Goal: Task Accomplishment & Management: Use online tool/utility

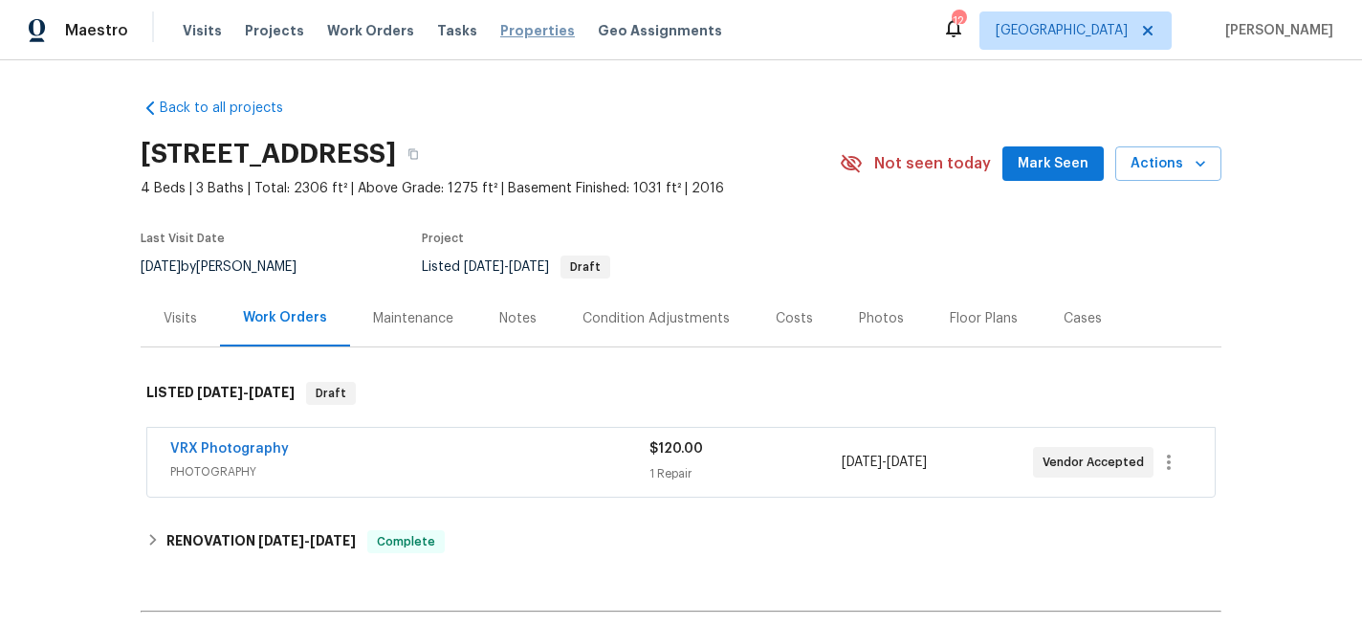
click at [516, 35] on span "Properties" at bounding box center [537, 30] width 75 height 19
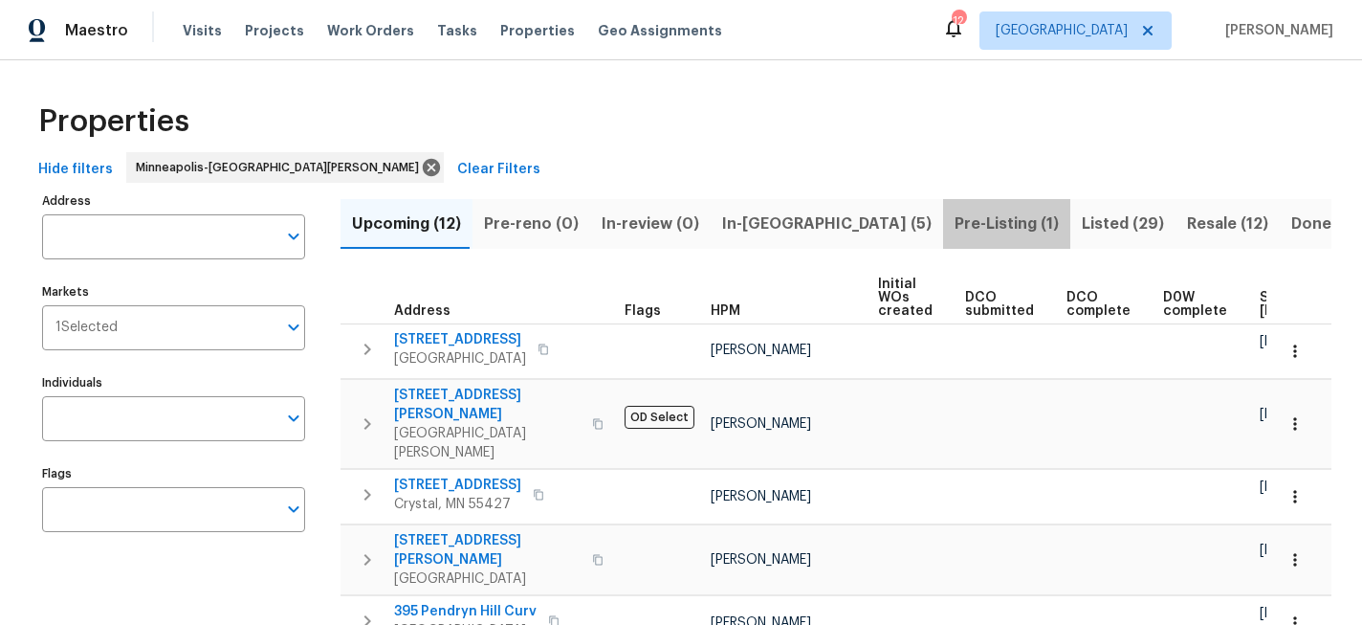
click at [955, 218] on span "Pre-Listing (1)" at bounding box center [1007, 223] width 104 height 27
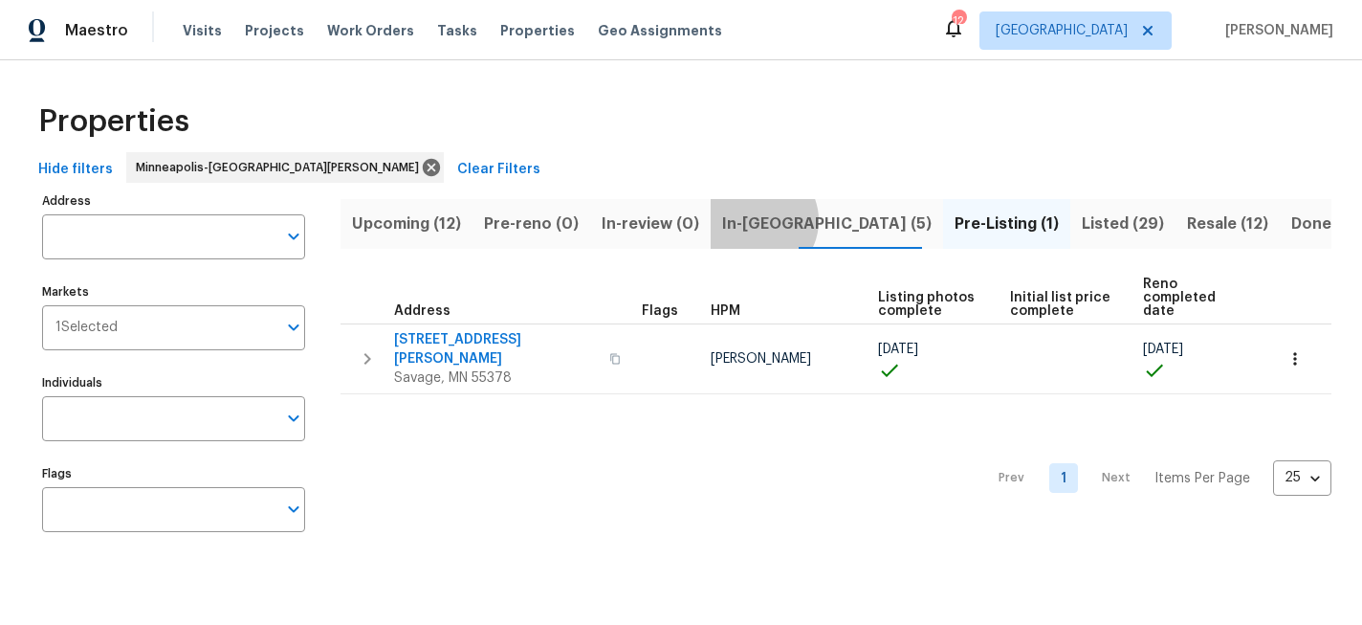
click at [746, 220] on span "In-reno (5)" at bounding box center [826, 223] width 209 height 27
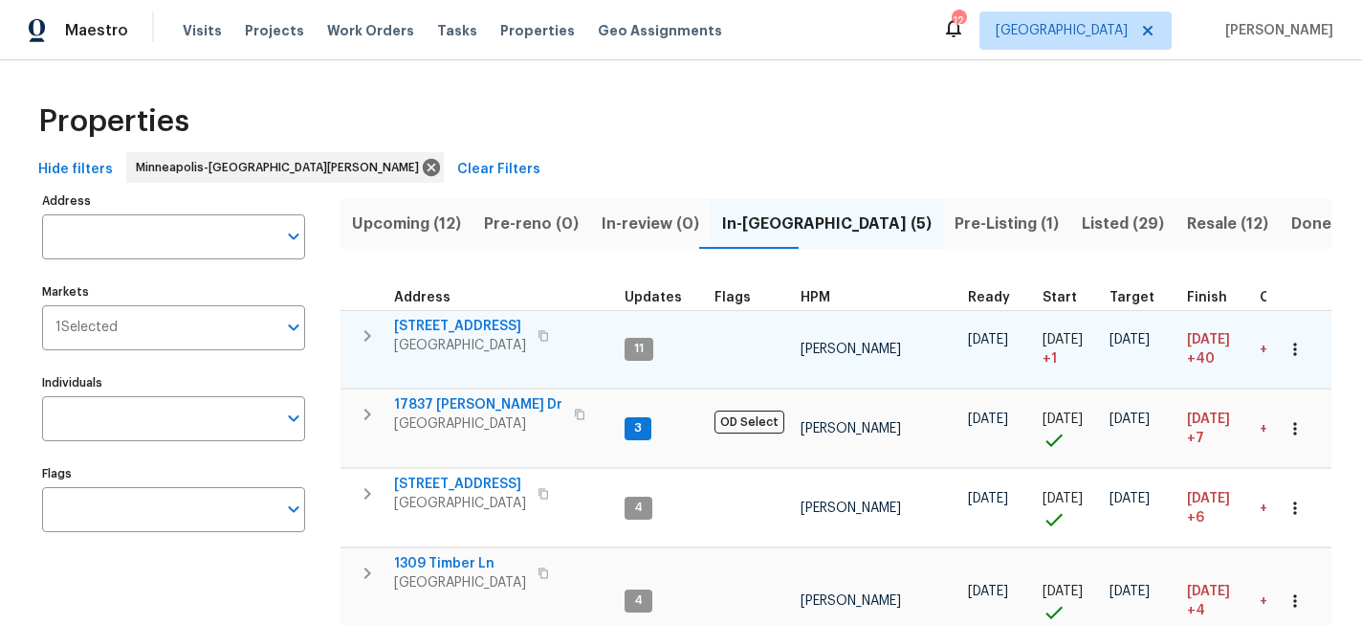
scroll to position [143, 0]
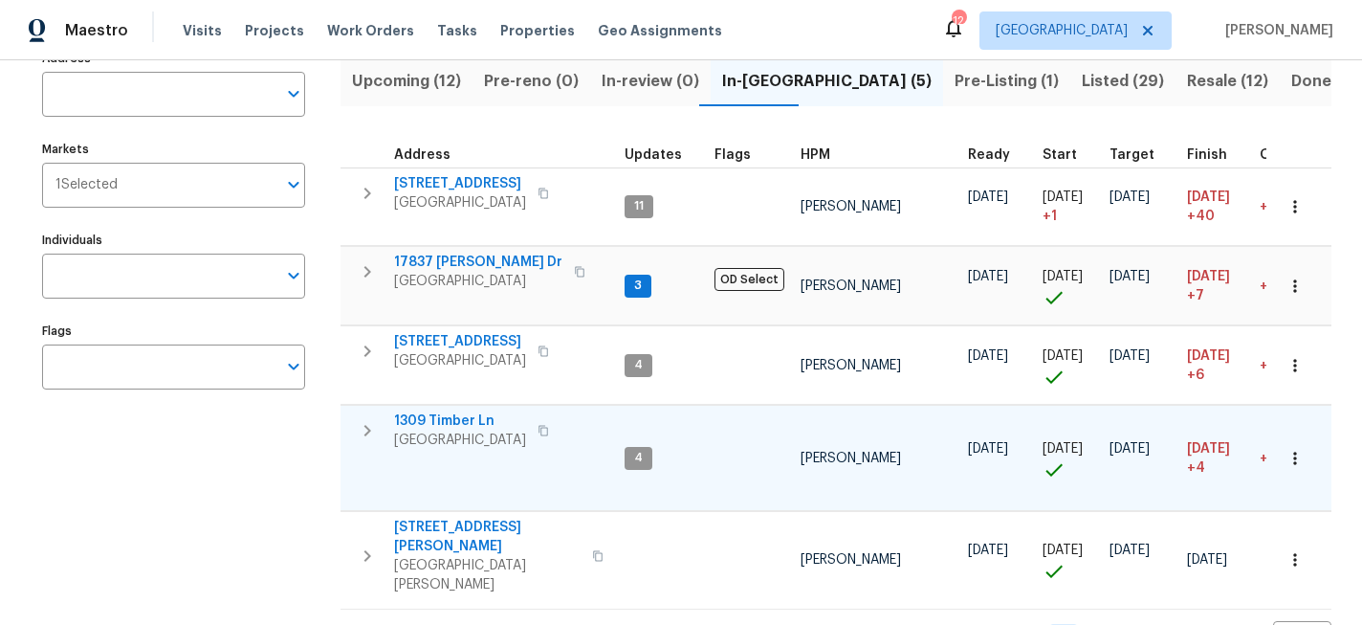
click at [538, 429] on icon "button" at bounding box center [543, 430] width 11 height 11
click at [453, 421] on span "1309 Timber Ln" at bounding box center [460, 420] width 132 height 19
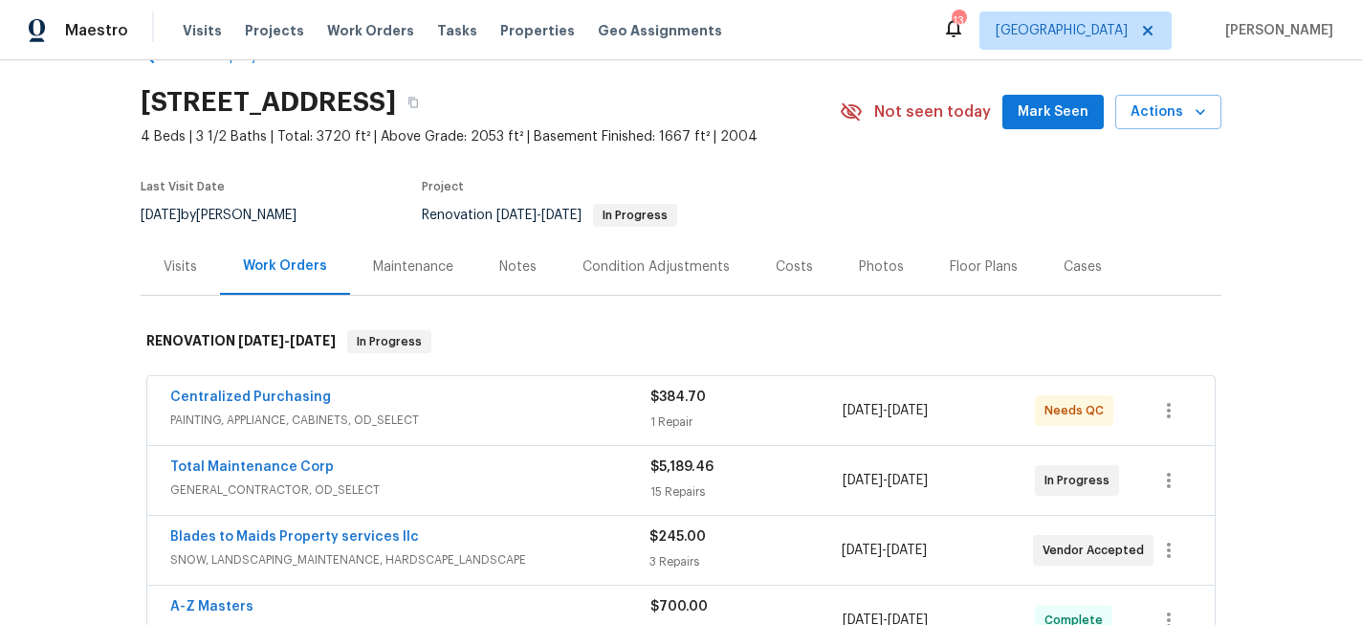
scroll to position [42, 0]
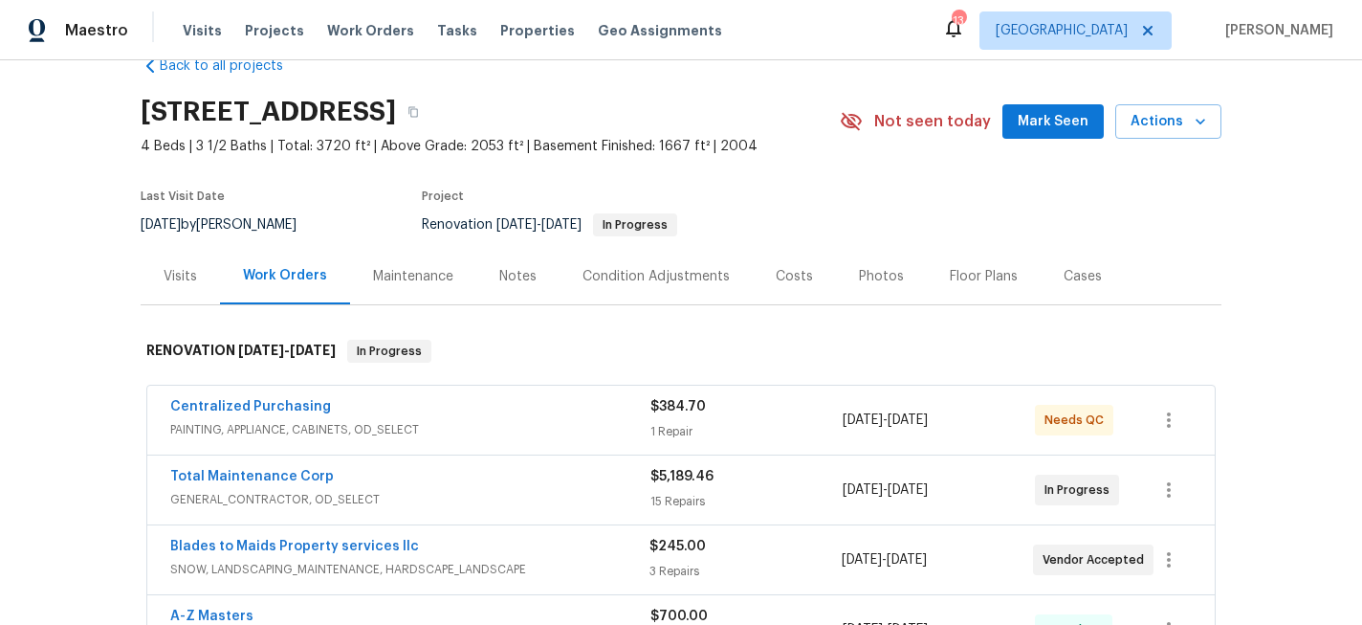
click at [876, 275] on div "Photos" at bounding box center [881, 276] width 45 height 19
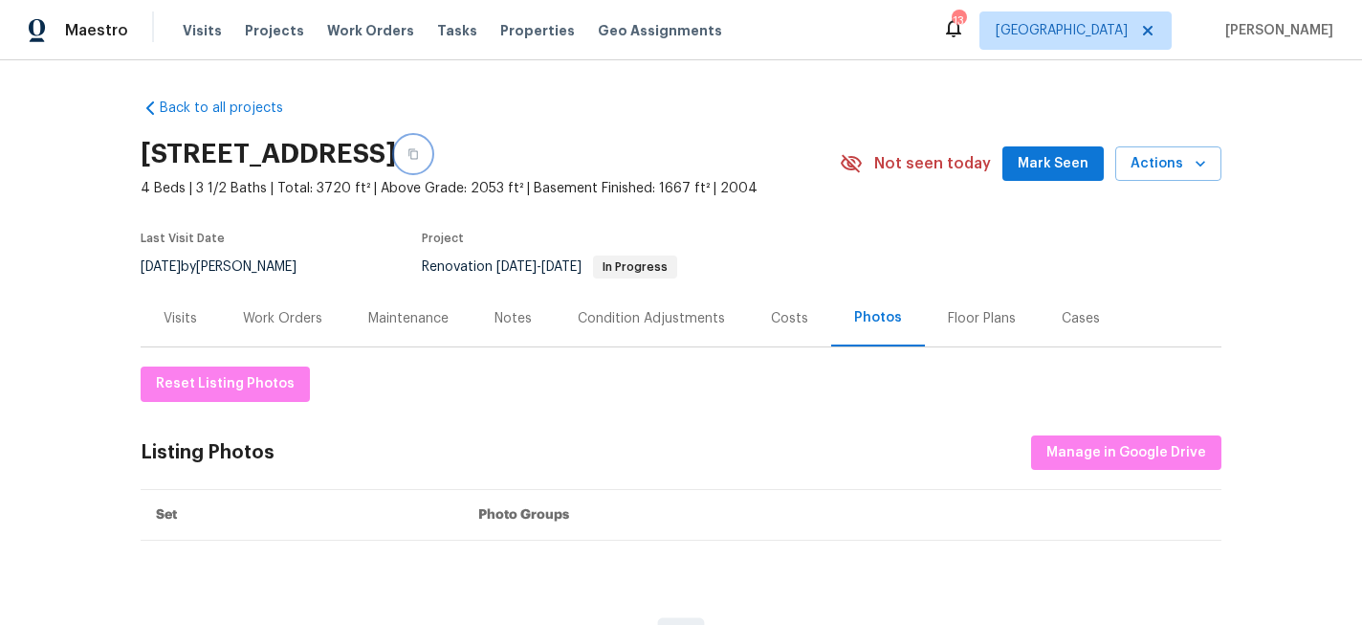
click at [419, 148] on icon "button" at bounding box center [412, 153] width 11 height 11
click at [1202, 161] on icon "button" at bounding box center [1200, 163] width 19 height 19
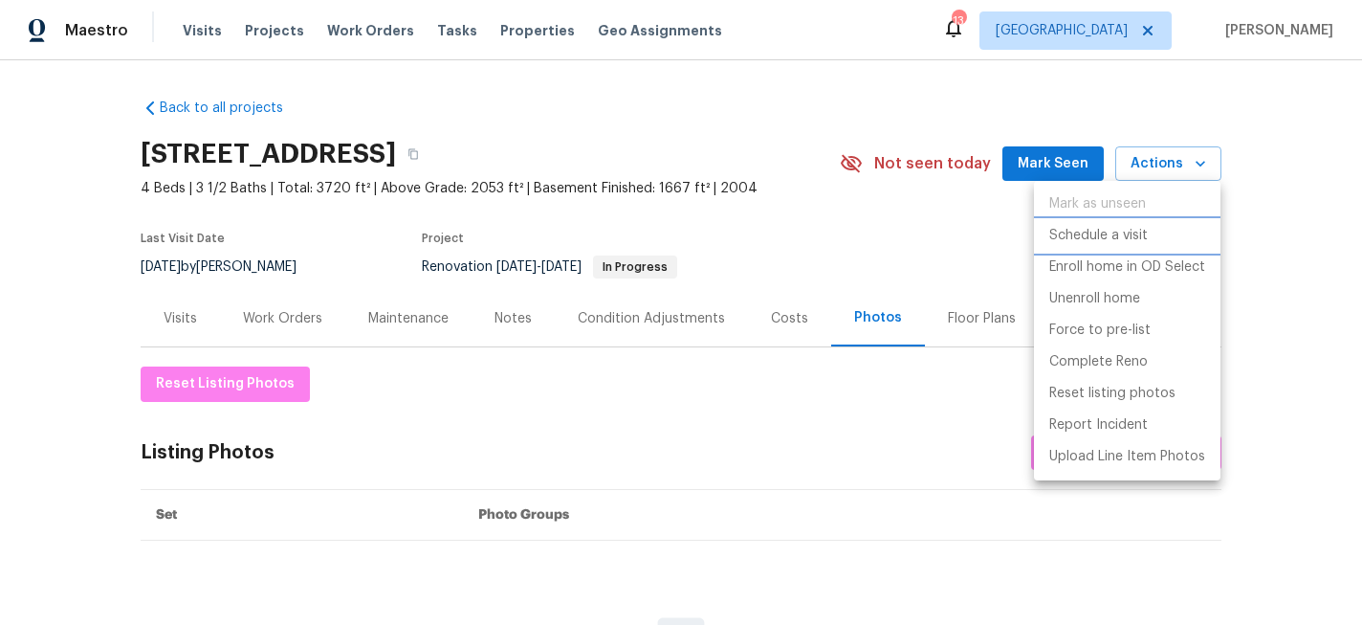
click at [1165, 231] on li "Schedule a visit" at bounding box center [1127, 236] width 187 height 32
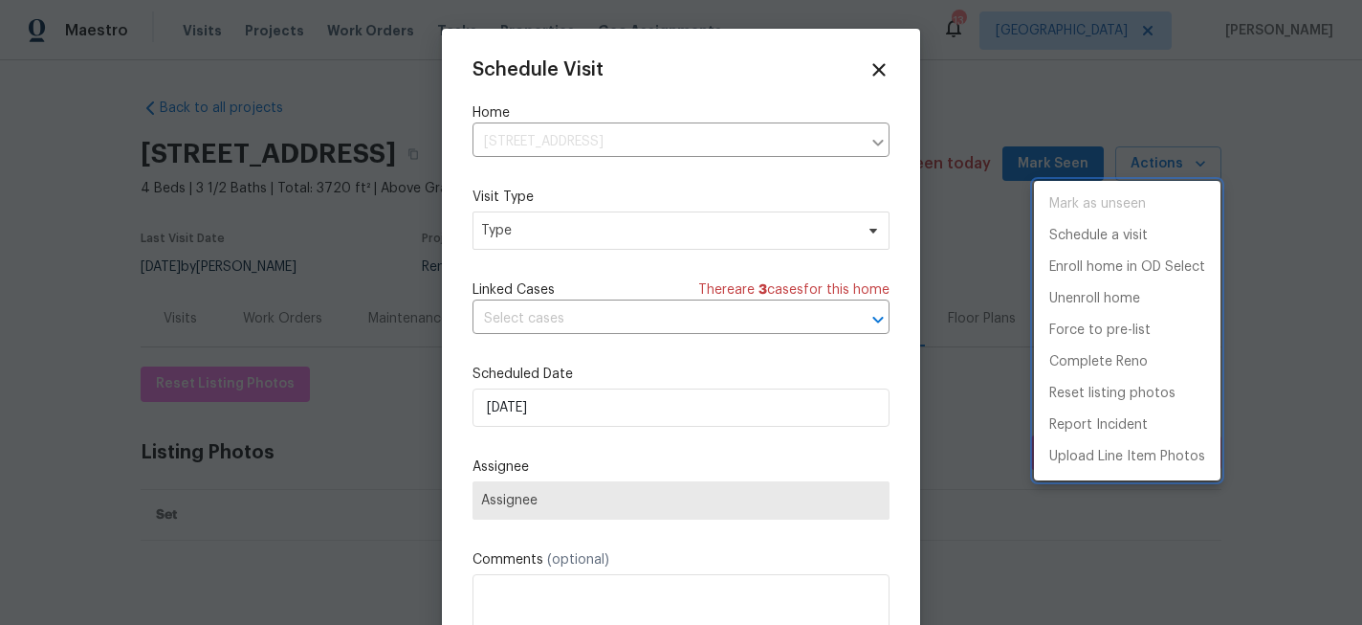
click at [610, 249] on div at bounding box center [681, 312] width 1362 height 625
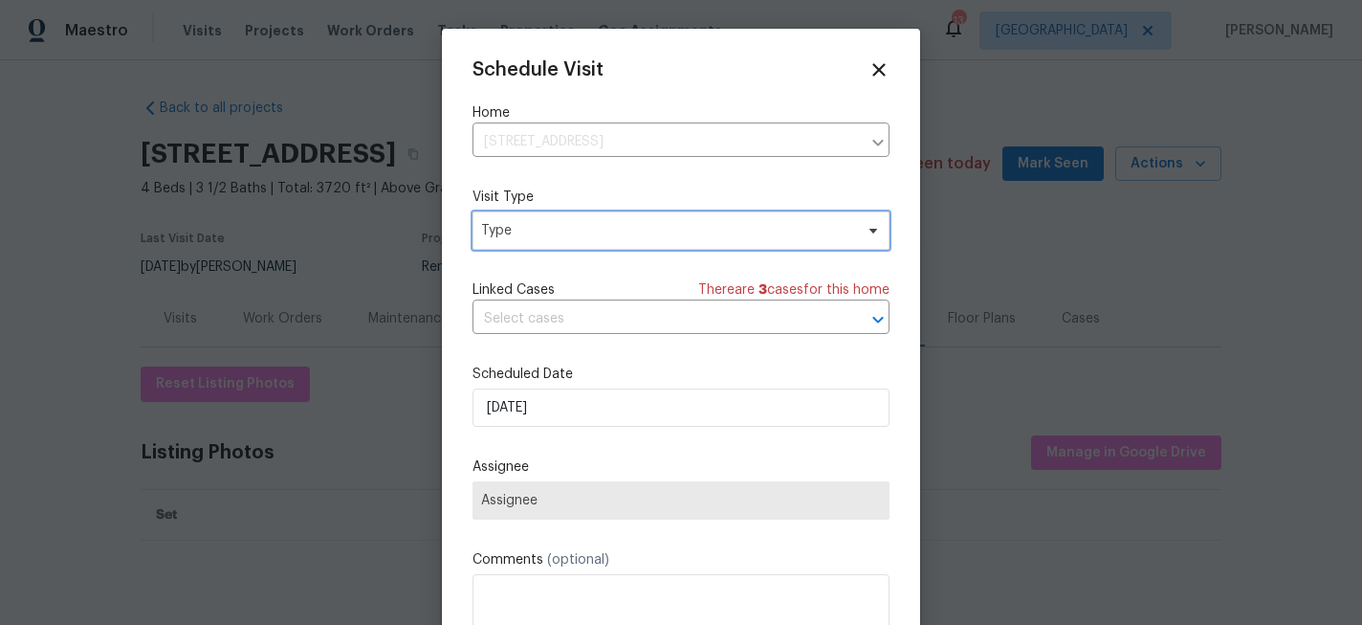
click at [609, 241] on span "Type" at bounding box center [680, 230] width 417 height 38
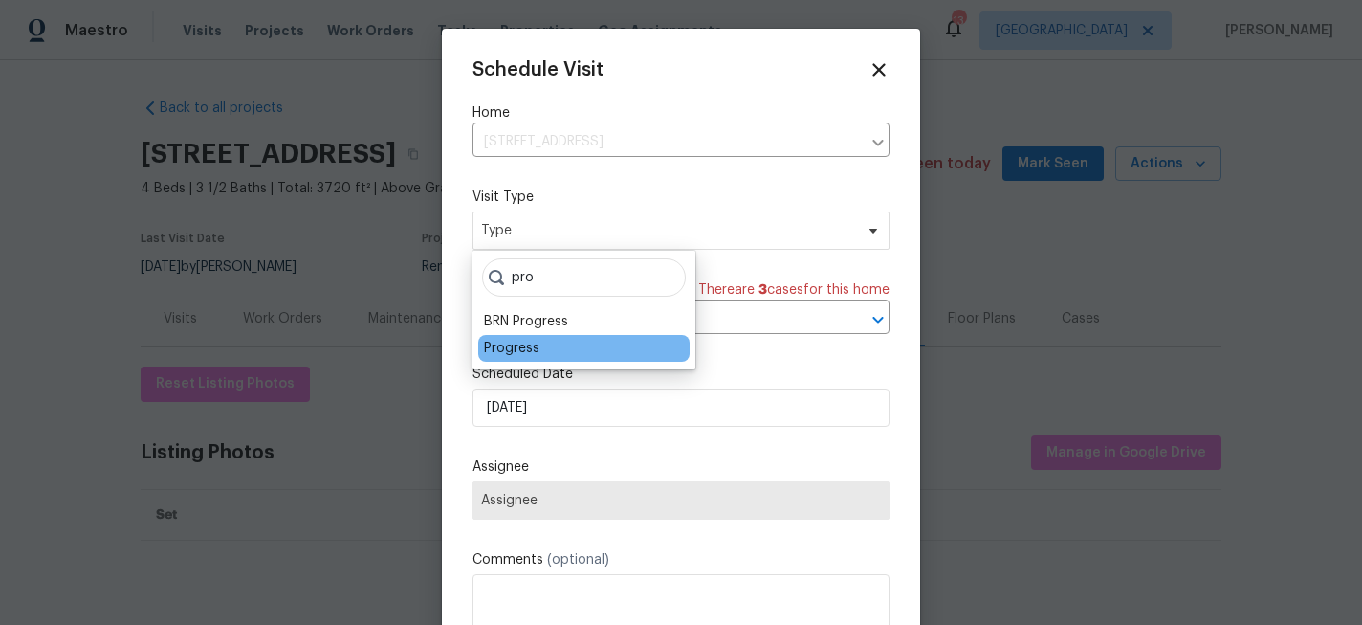
type input "pro"
click at [560, 337] on div "Progress" at bounding box center [583, 348] width 211 height 27
click at [534, 346] on div "Progress" at bounding box center [511, 348] width 55 height 19
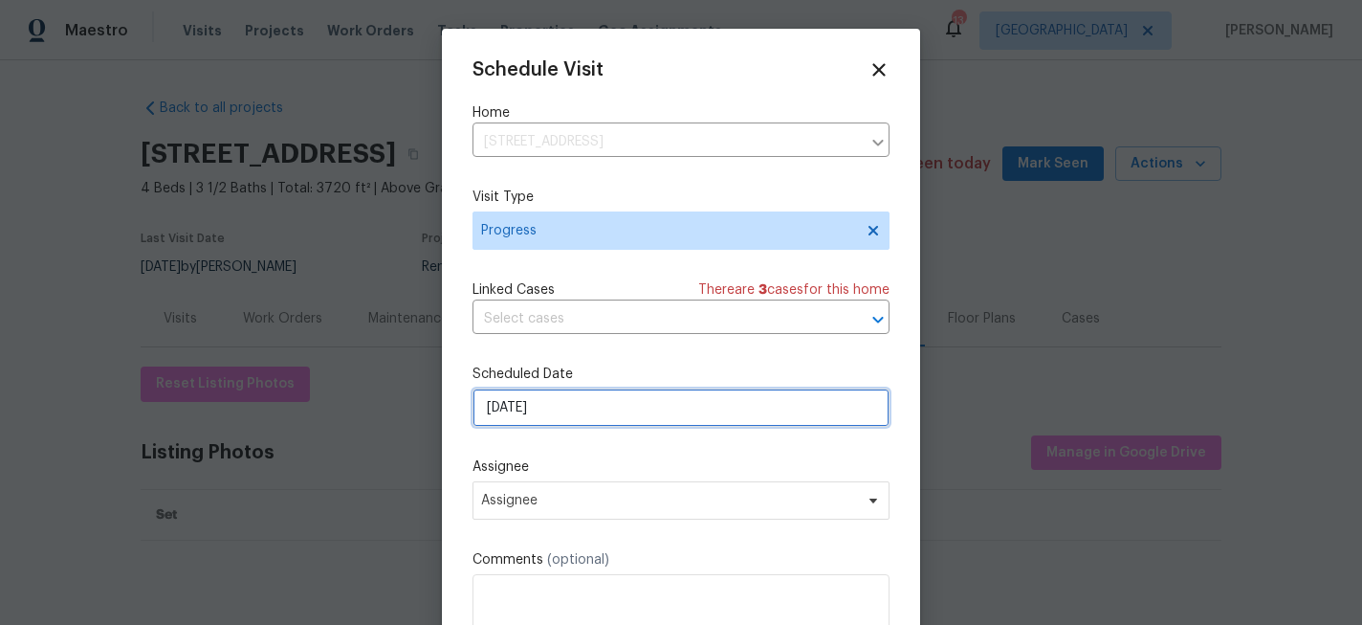
click at [561, 410] on input "[DATE]" at bounding box center [680, 407] width 417 height 38
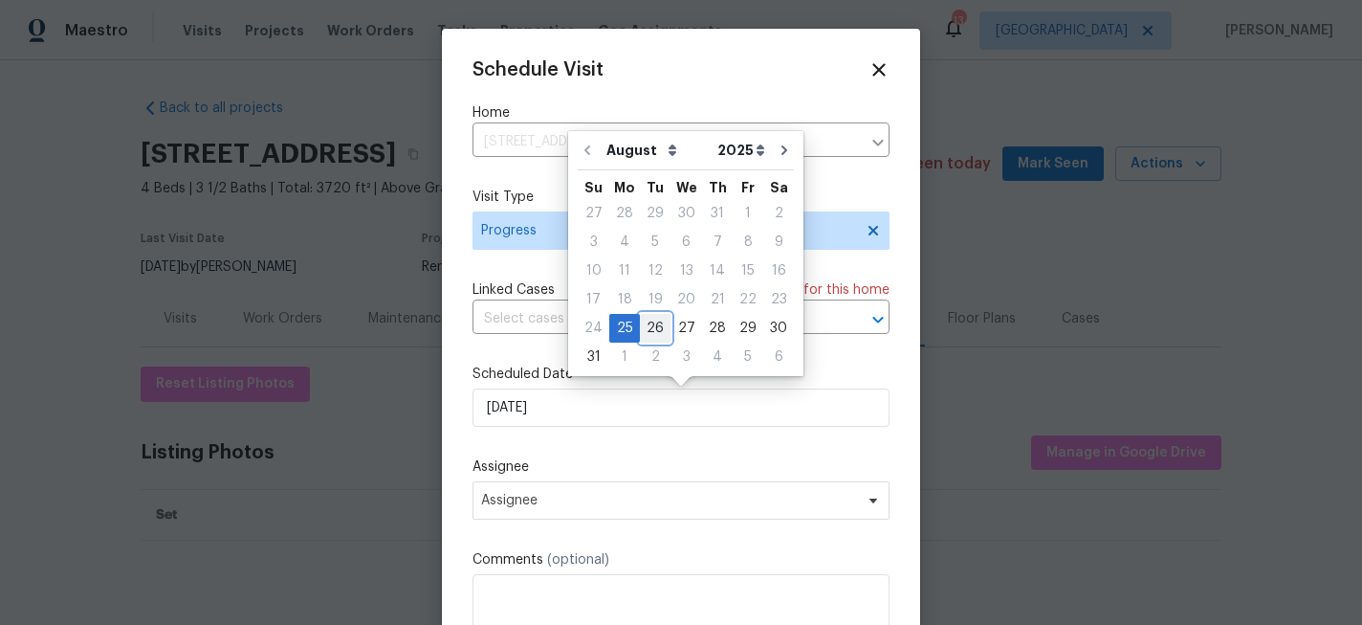
click at [652, 328] on div "26" at bounding box center [655, 328] width 31 height 27
type input "8/26/2025"
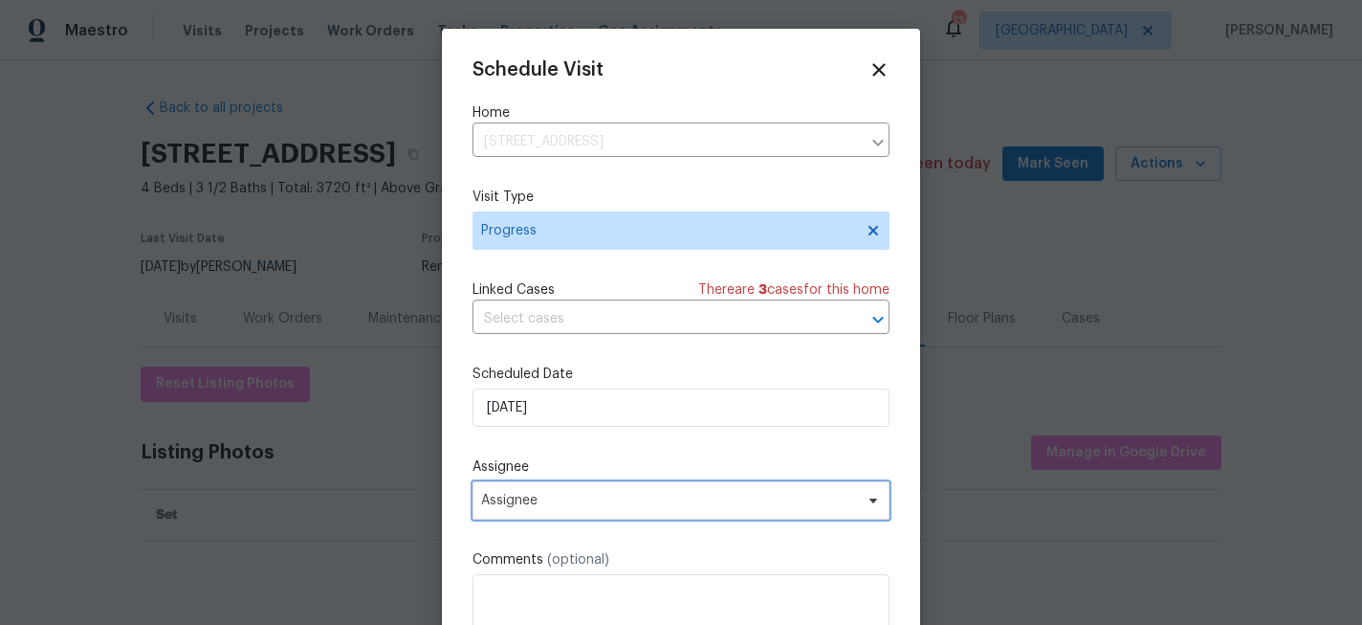
click at [558, 493] on span "Assignee" at bounding box center [680, 500] width 417 height 38
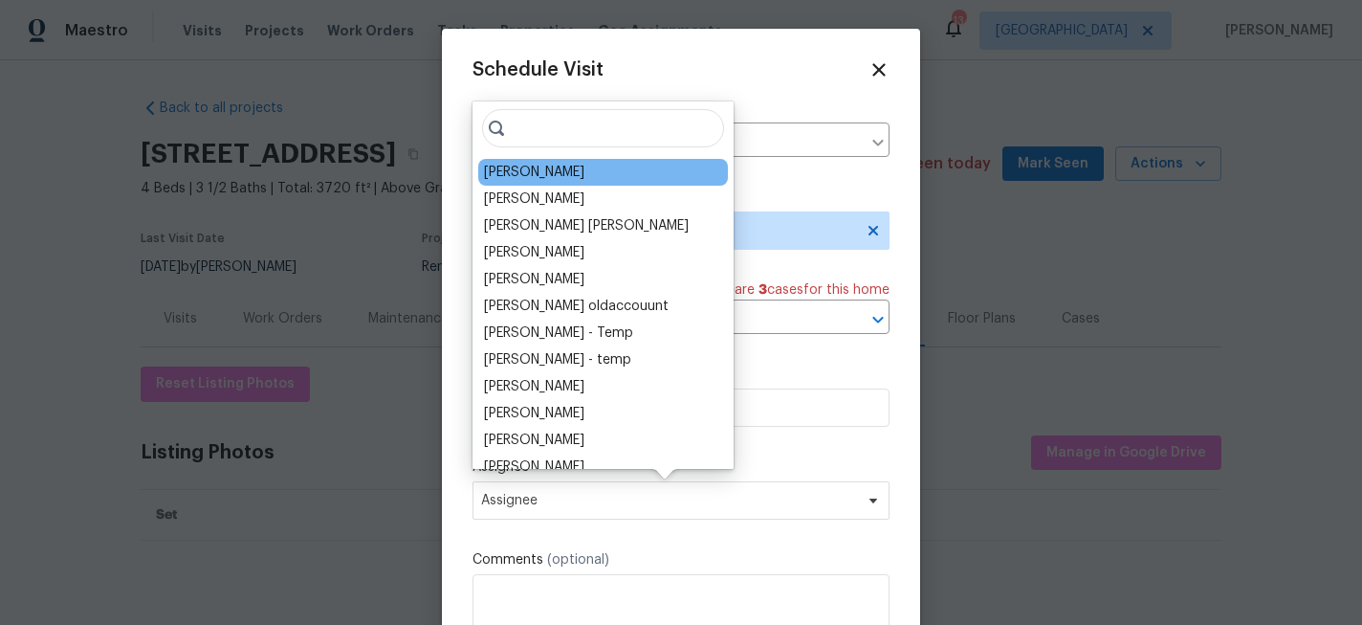
click at [539, 171] on div "[PERSON_NAME]" at bounding box center [534, 172] width 100 height 19
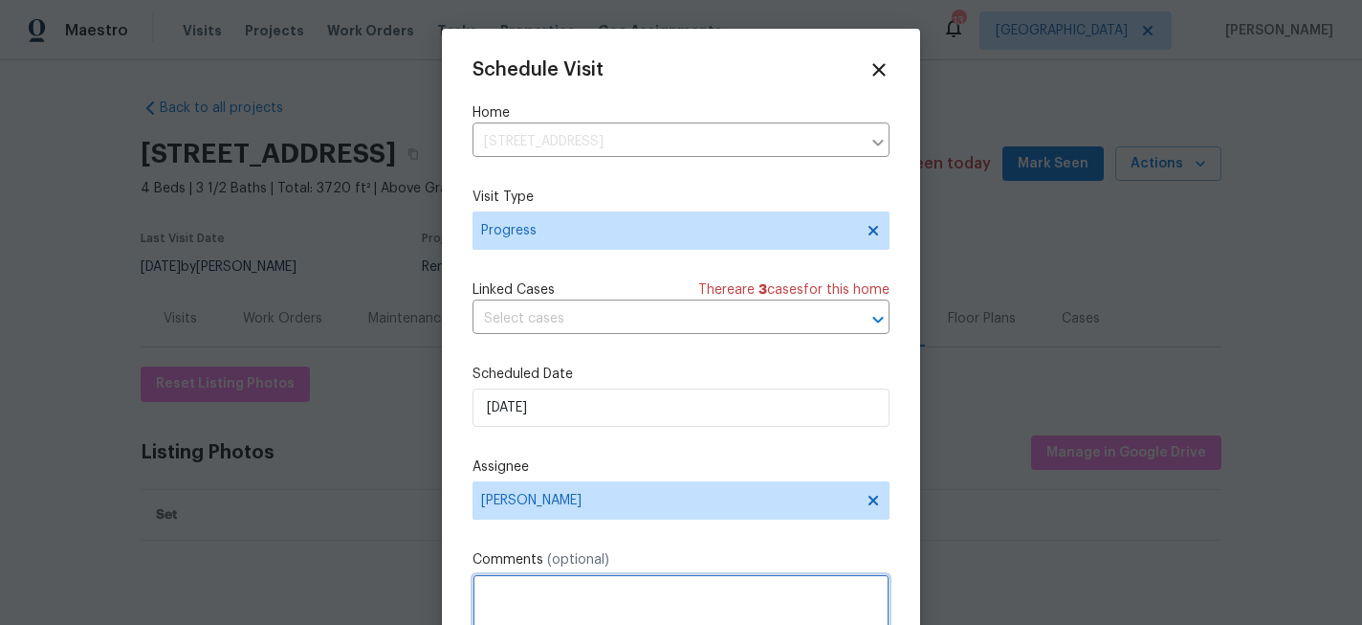
click at [532, 588] on textarea at bounding box center [680, 612] width 417 height 77
click at [635, 594] on textarea "check if GC photos and CO" at bounding box center [680, 612] width 417 height 77
click at [562, 596] on textarea "check if GC photos and CO" at bounding box center [680, 612] width 417 height 77
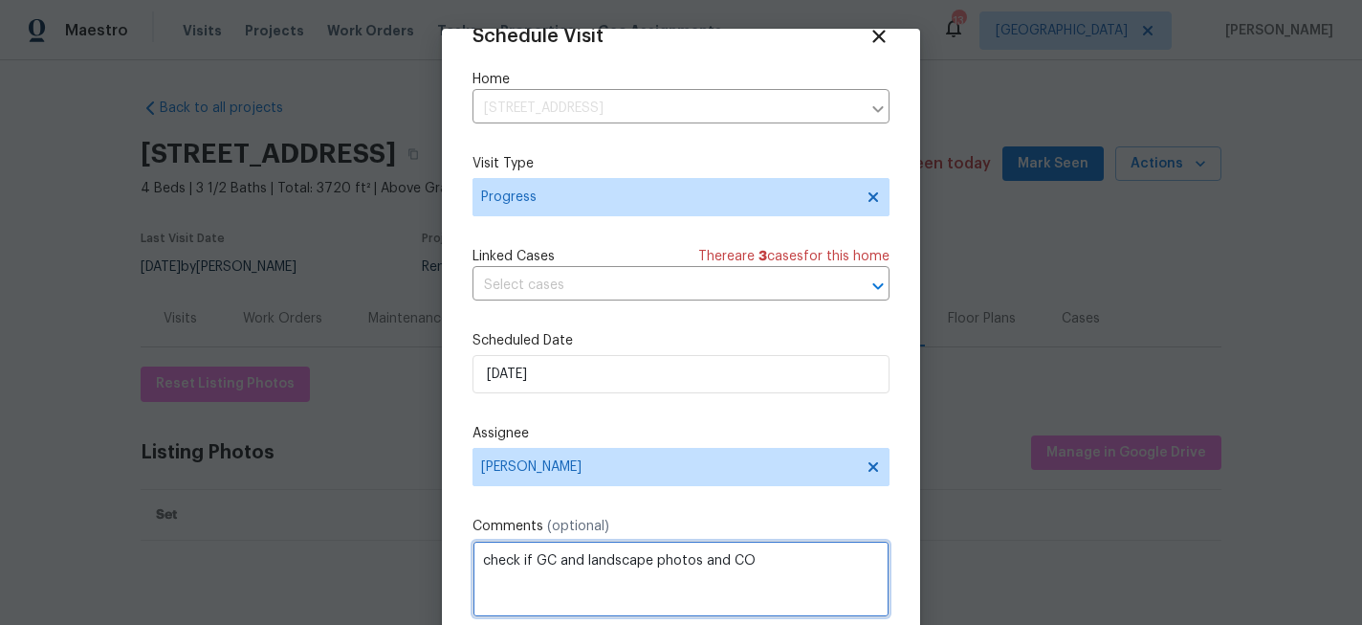
scroll to position [102, 0]
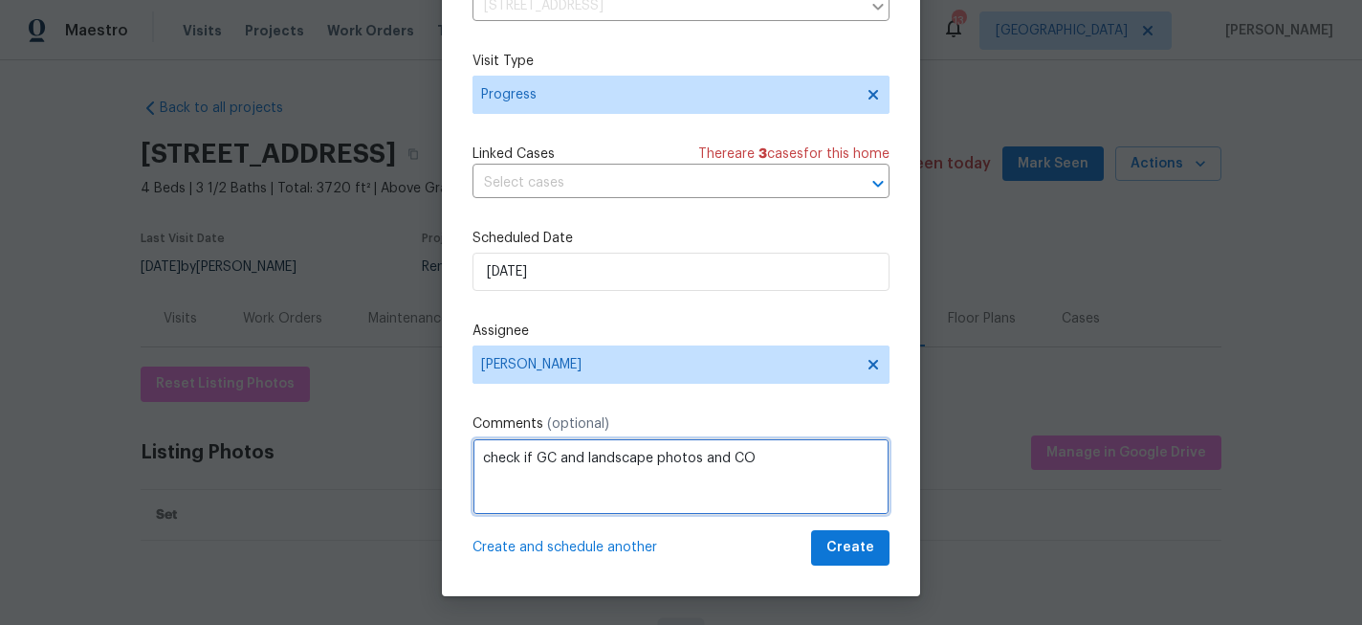
type textarea "check if GC and landscape photos and CO"
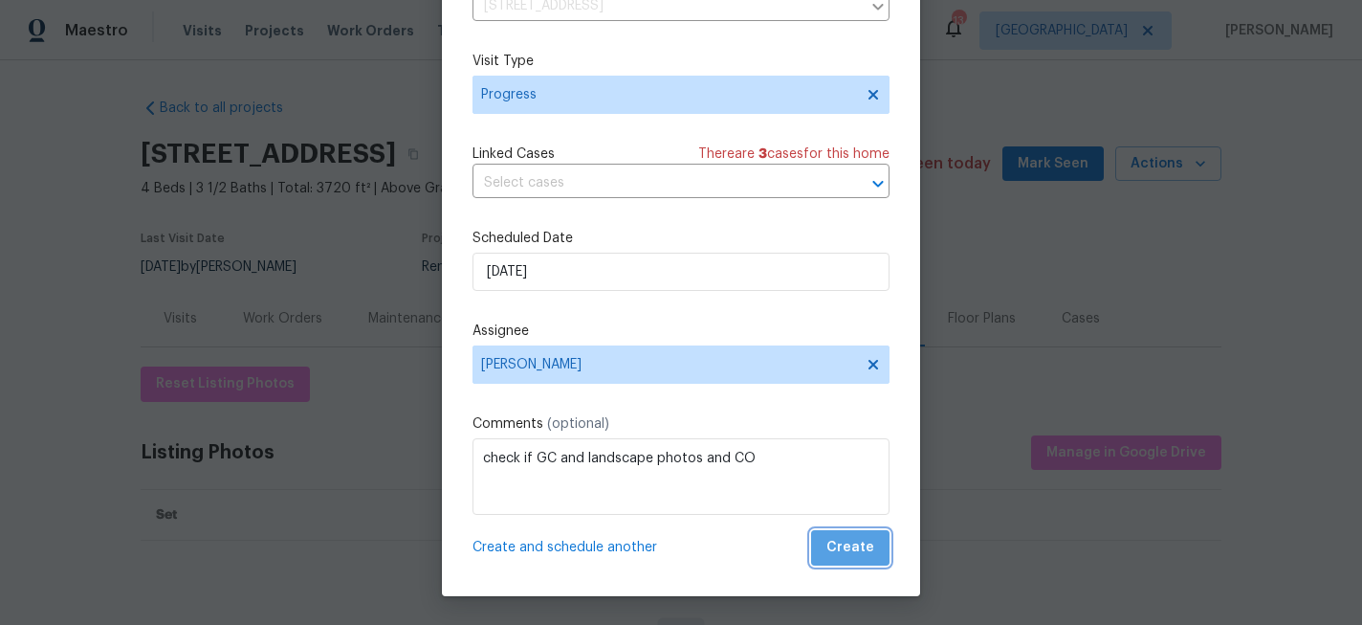
click at [861, 560] on button "Create" at bounding box center [850, 547] width 78 height 35
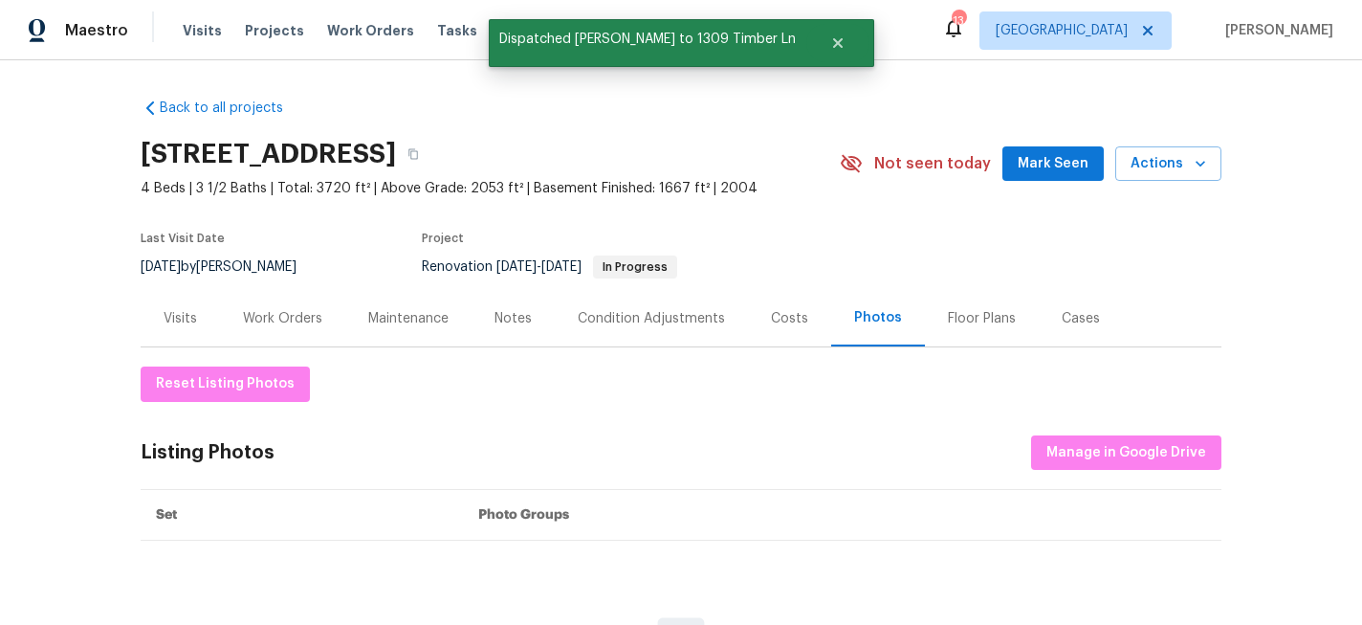
scroll to position [0, 0]
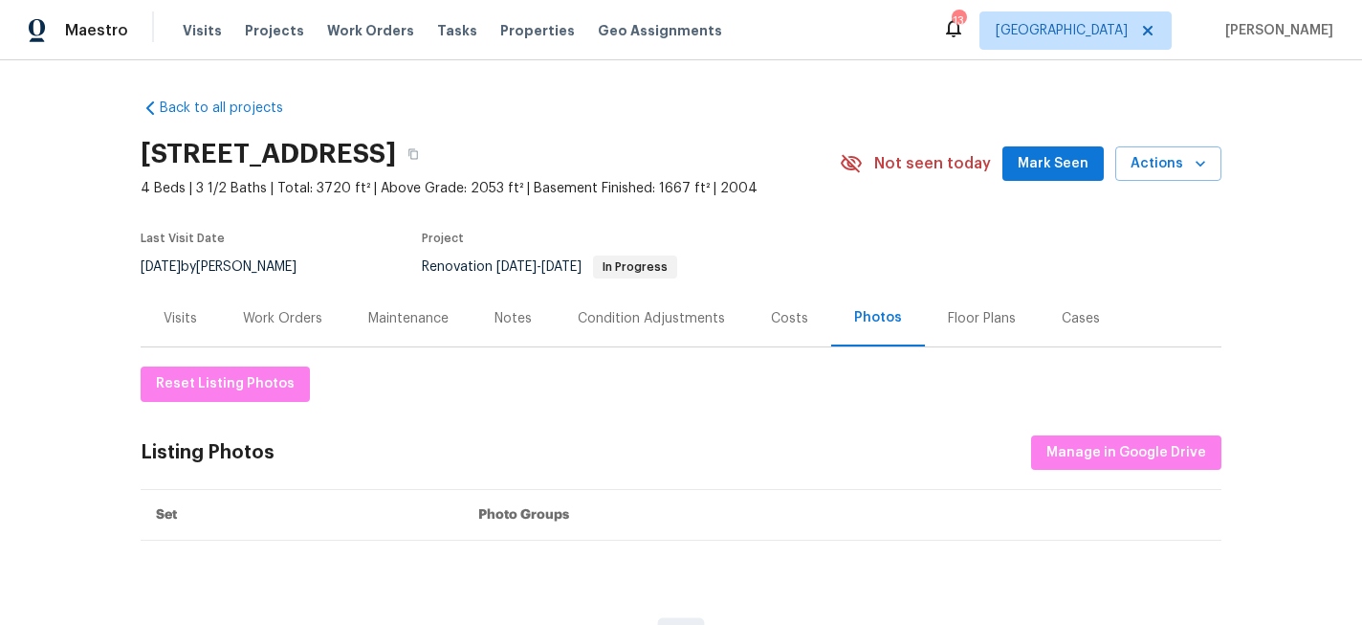
click at [786, 318] on div "Costs" at bounding box center [789, 318] width 37 height 19
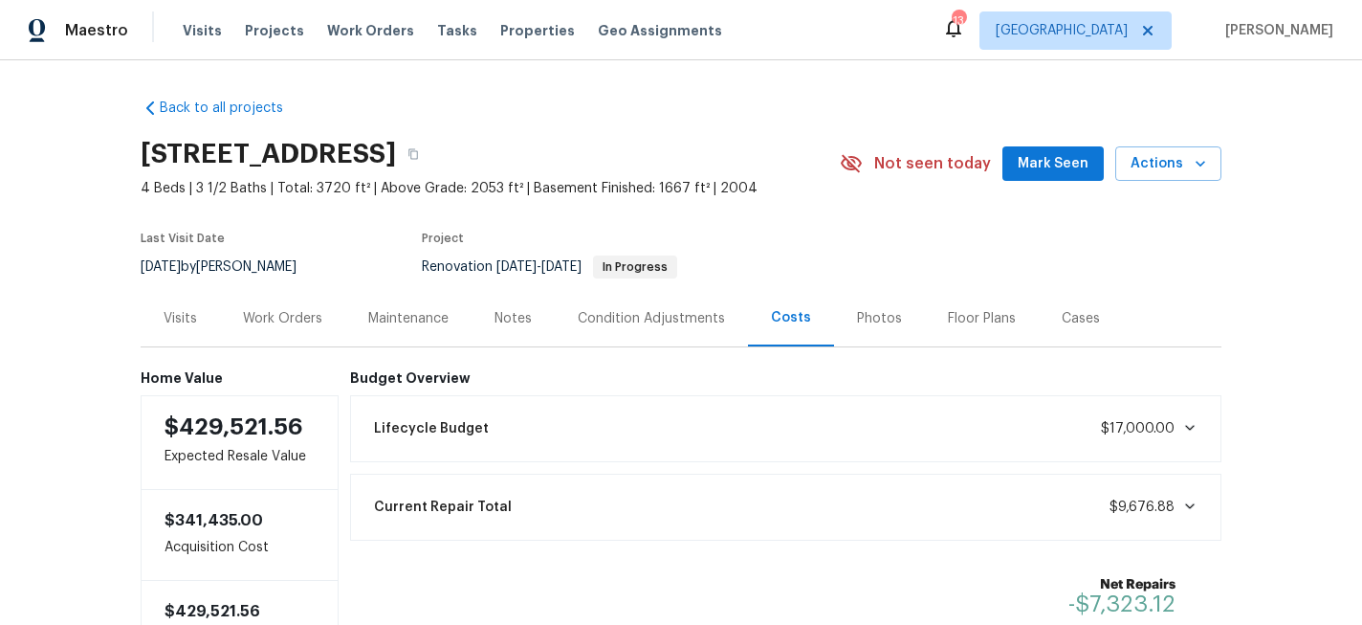
click at [863, 320] on div "Photos" at bounding box center [879, 318] width 45 height 19
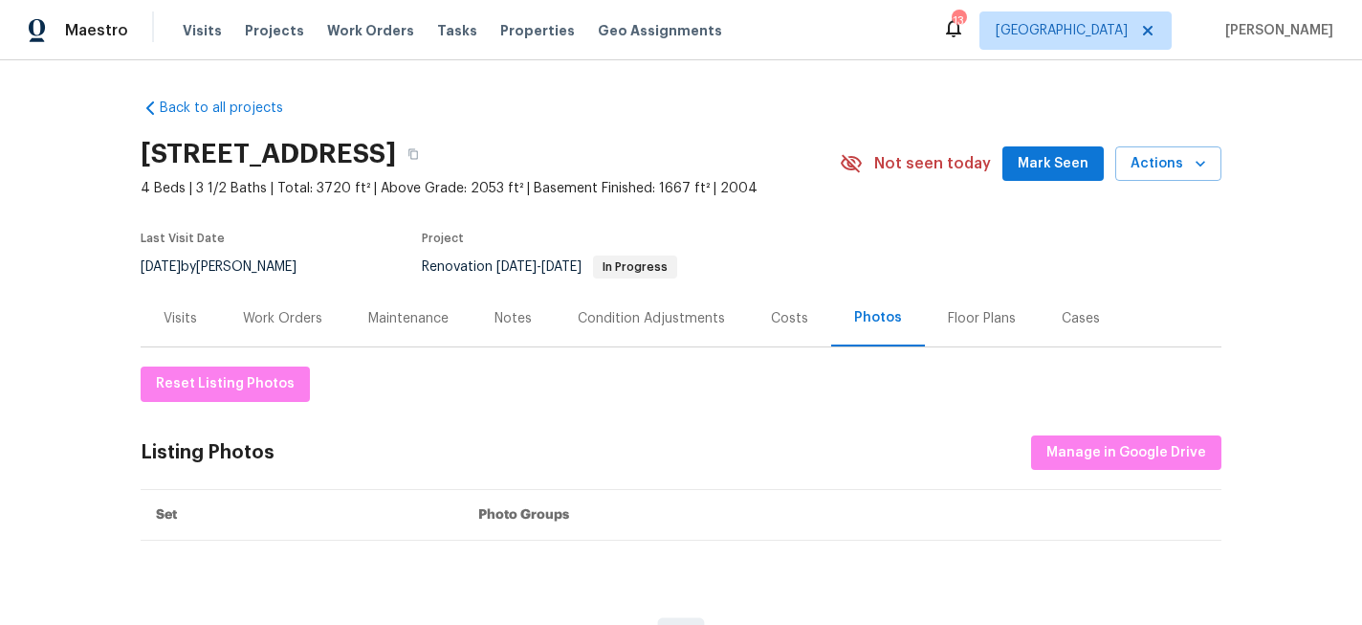
click at [524, 14] on div "Visits Projects Work Orders Tasks Properties Geo Assignments" at bounding box center [464, 30] width 562 height 38
click at [524, 27] on span "Properties" at bounding box center [537, 30] width 75 height 19
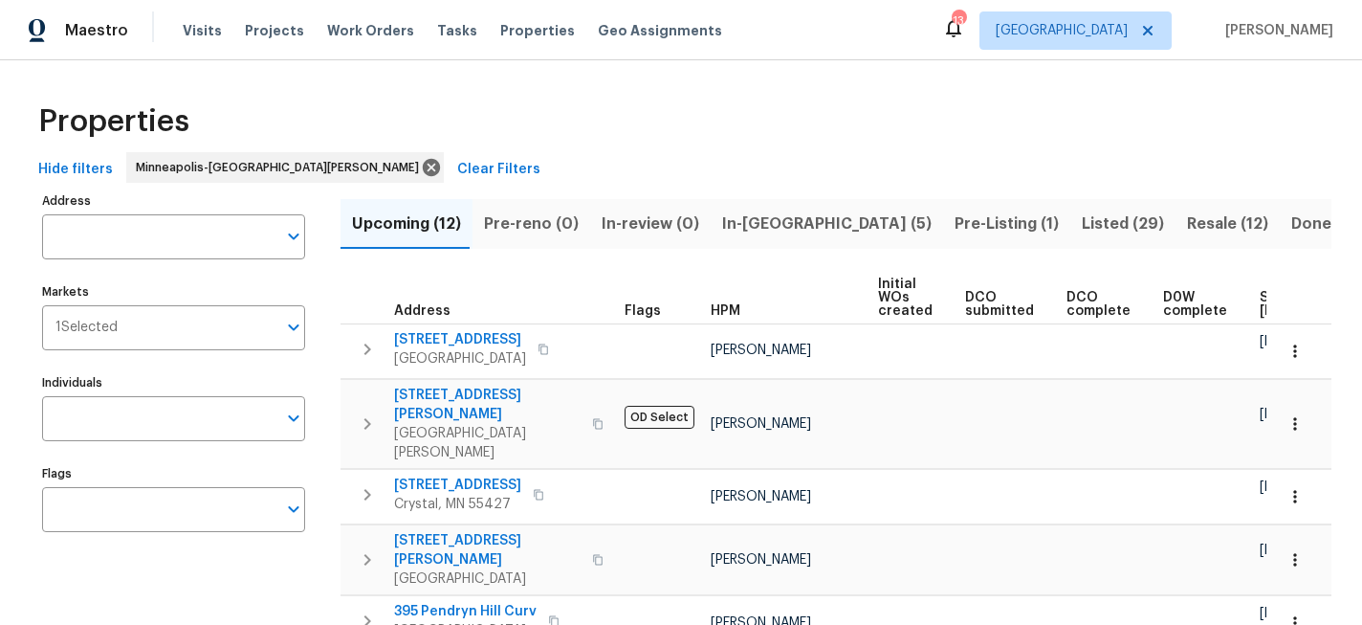
click at [1082, 225] on span "Listed (29)" at bounding box center [1123, 223] width 82 height 27
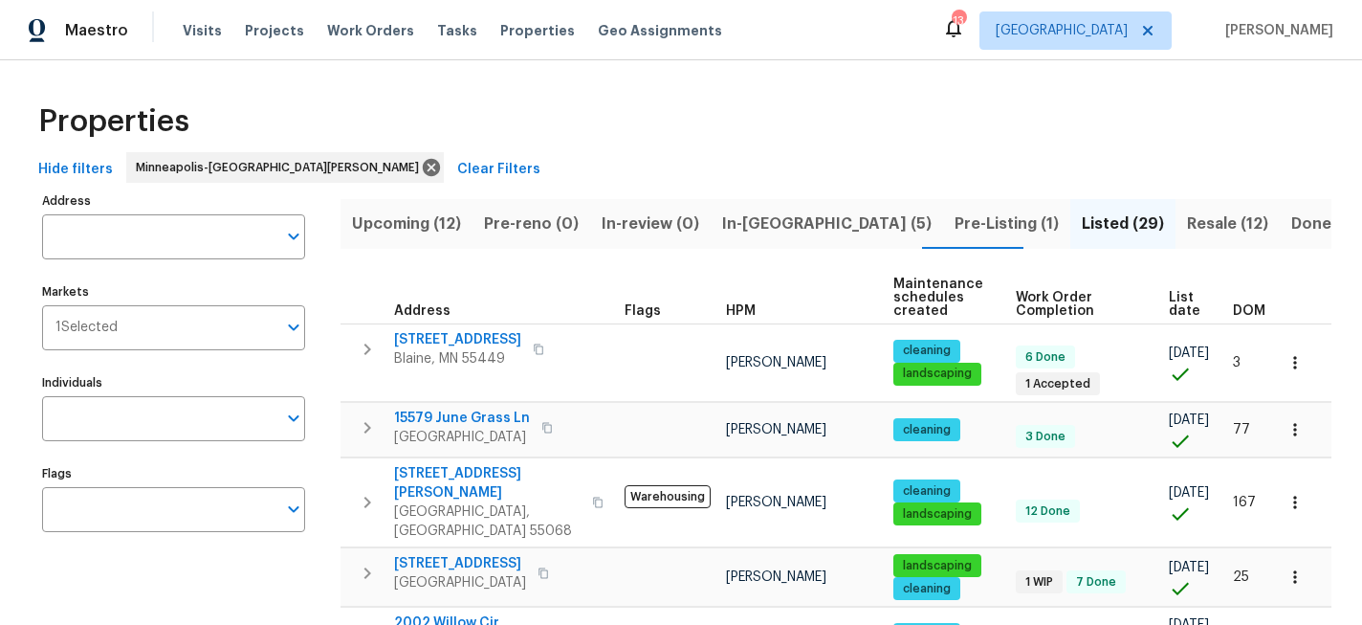
click at [1169, 304] on span "List date" at bounding box center [1185, 304] width 32 height 27
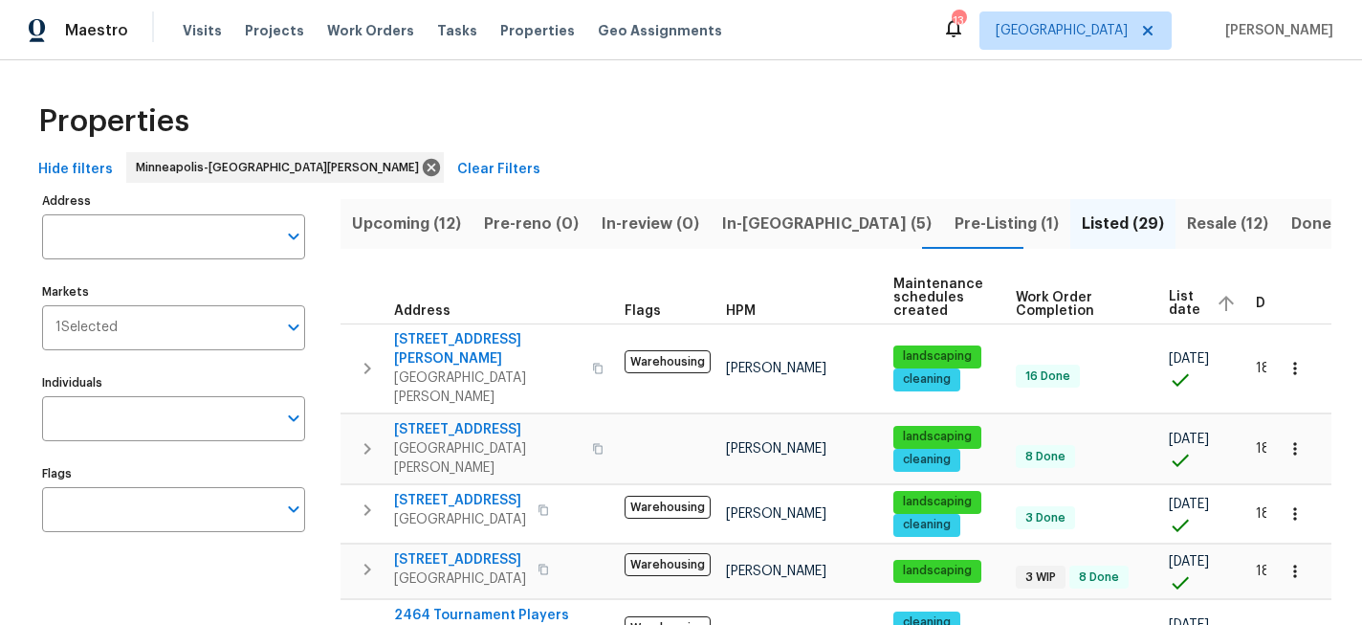
click at [1147, 296] on th "Work Order Completion" at bounding box center [1084, 298] width 153 height 53
click at [1169, 303] on span "List date" at bounding box center [1185, 303] width 32 height 27
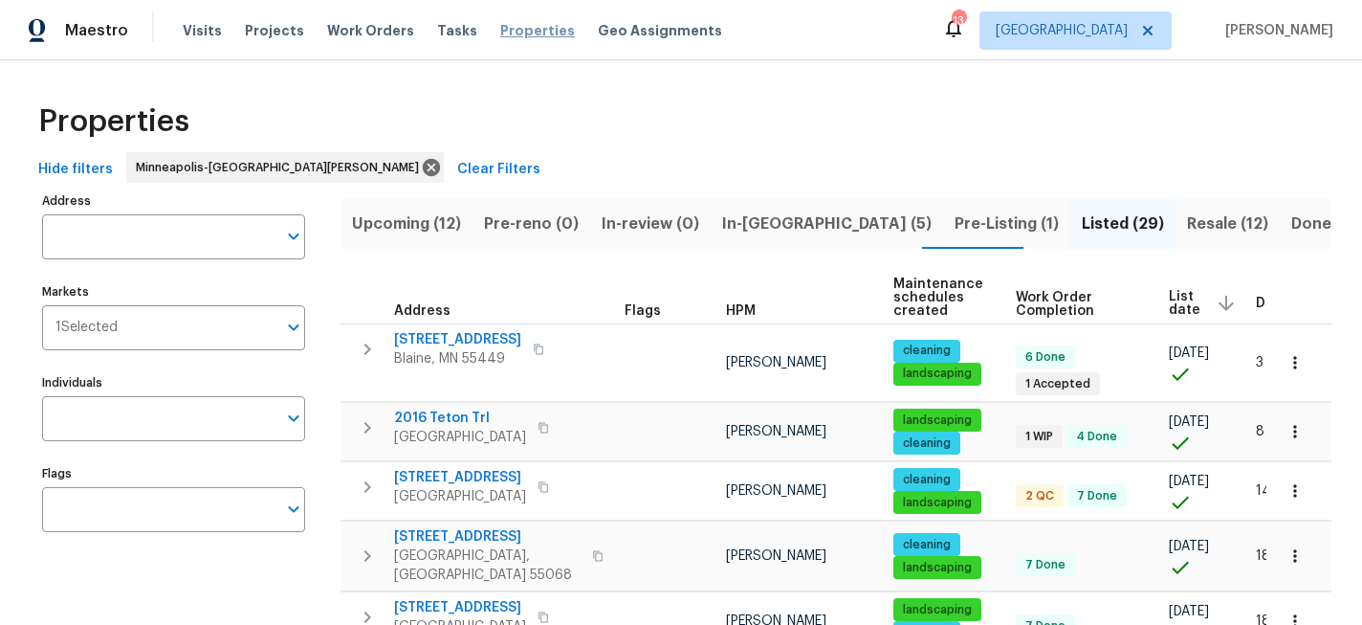
click at [517, 36] on span "Properties" at bounding box center [537, 30] width 75 height 19
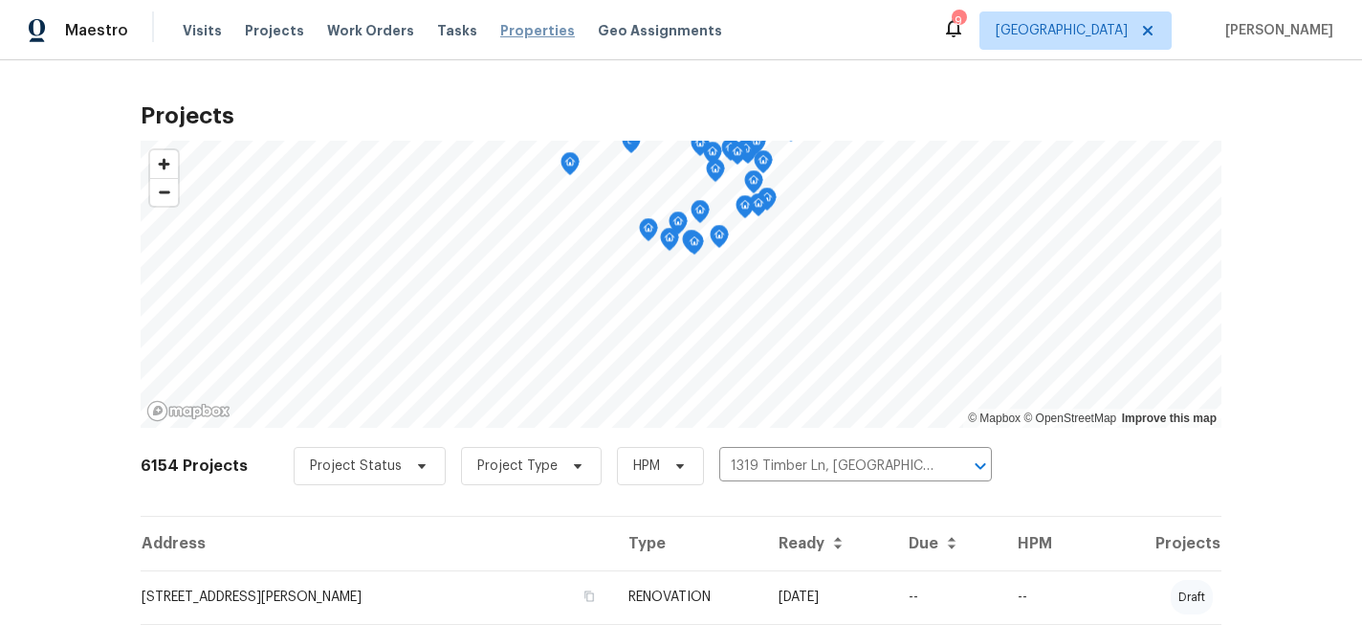
click at [500, 21] on span "Properties" at bounding box center [537, 30] width 75 height 19
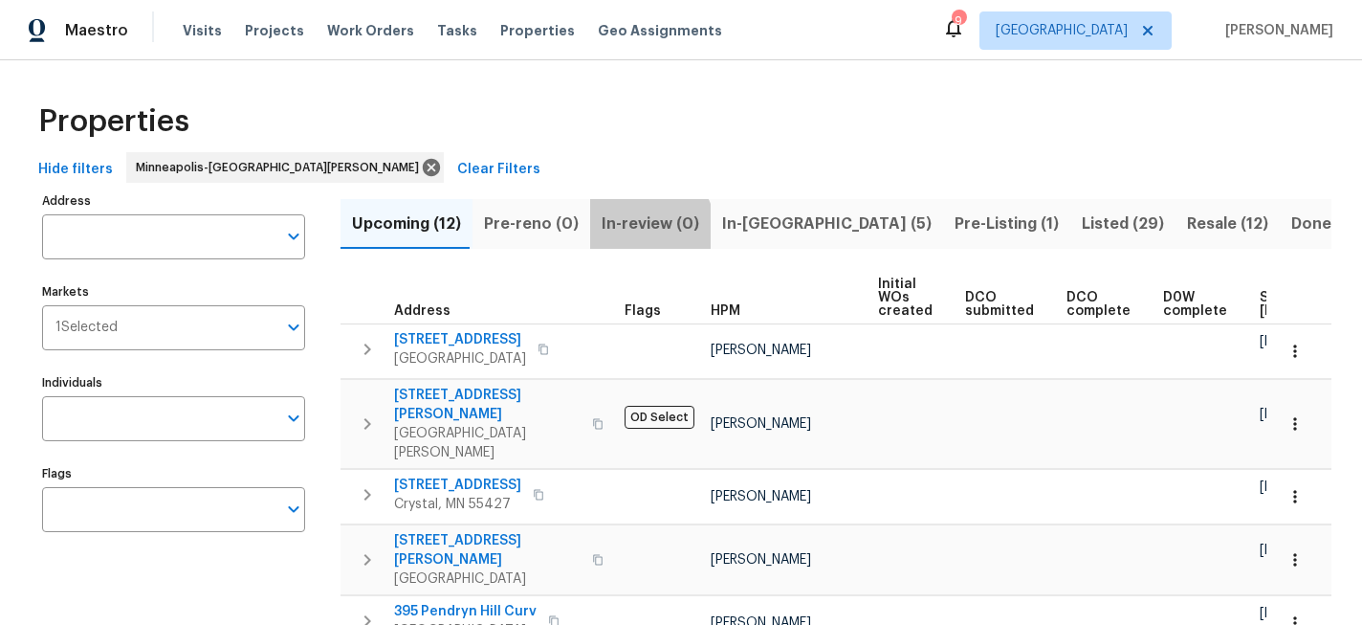
click at [632, 232] on span "In-review (0)" at bounding box center [651, 223] width 98 height 27
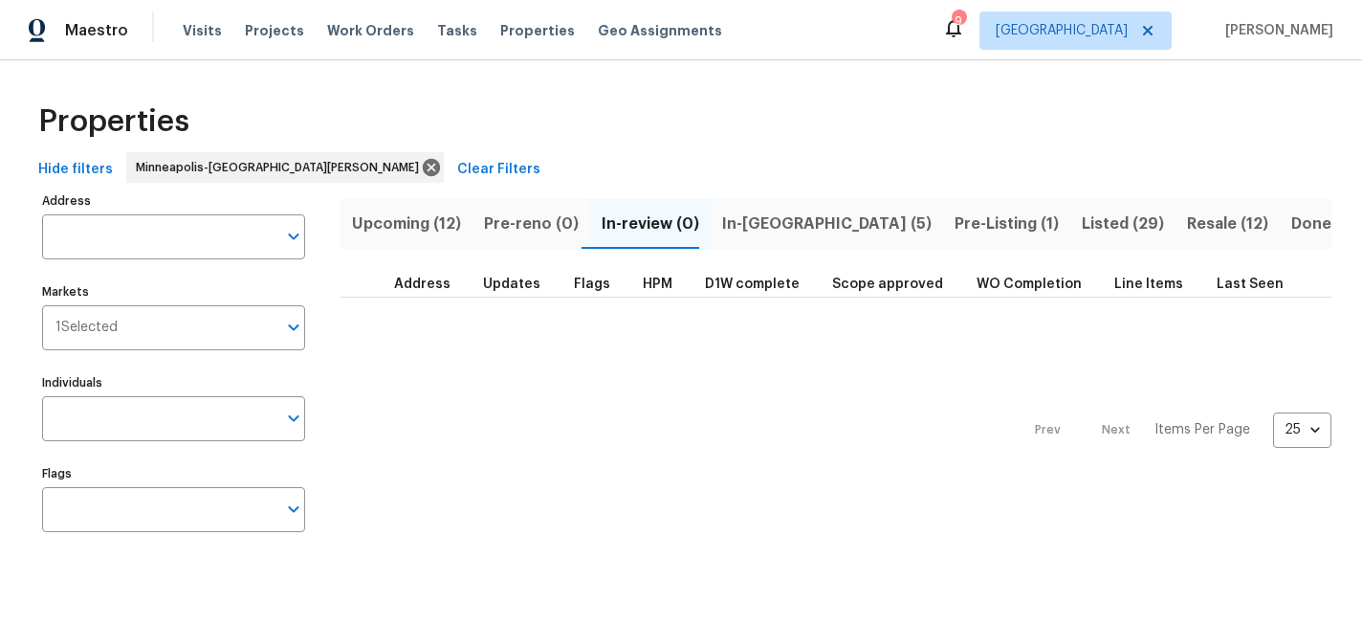
click at [772, 219] on span "In-reno (5)" at bounding box center [826, 223] width 209 height 27
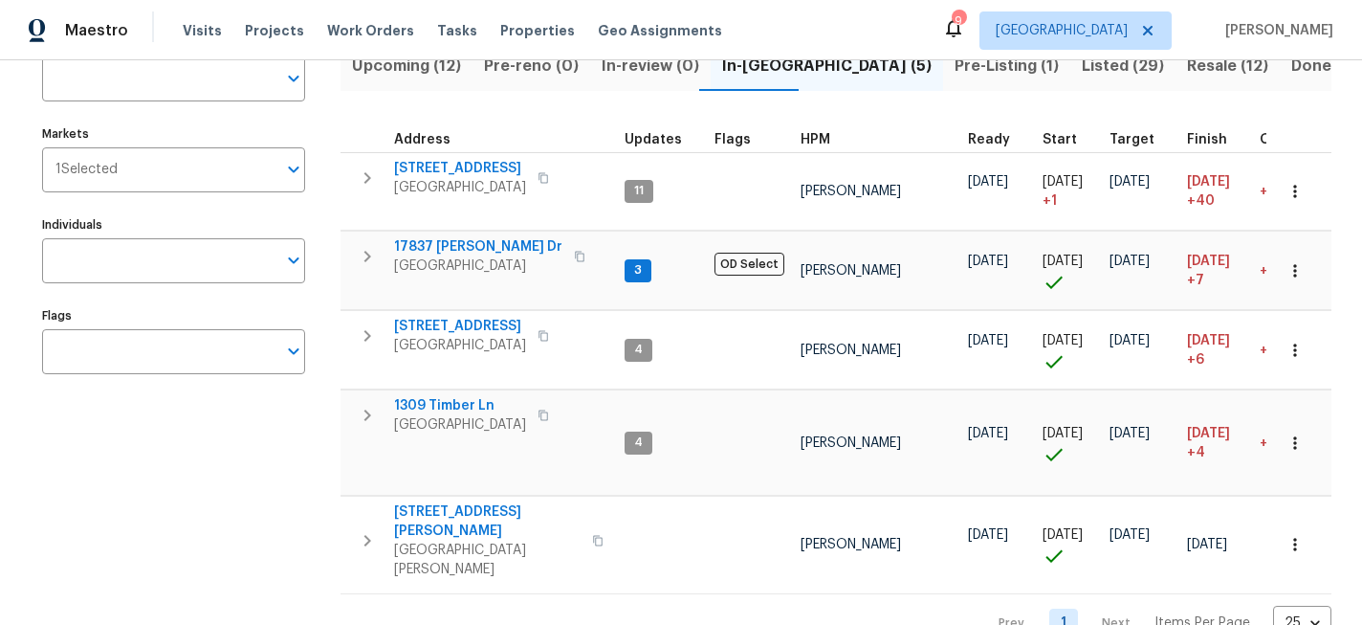
scroll to position [178, 0]
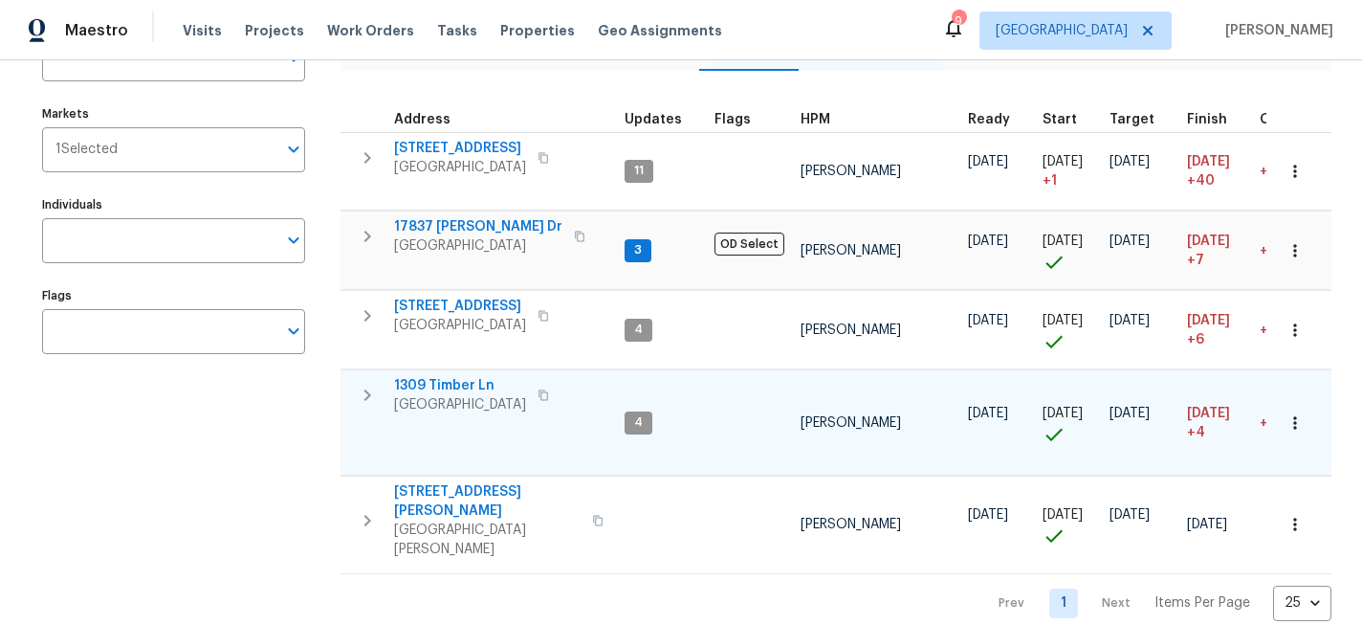
click at [428, 385] on span "1309 Timber Ln" at bounding box center [460, 385] width 132 height 19
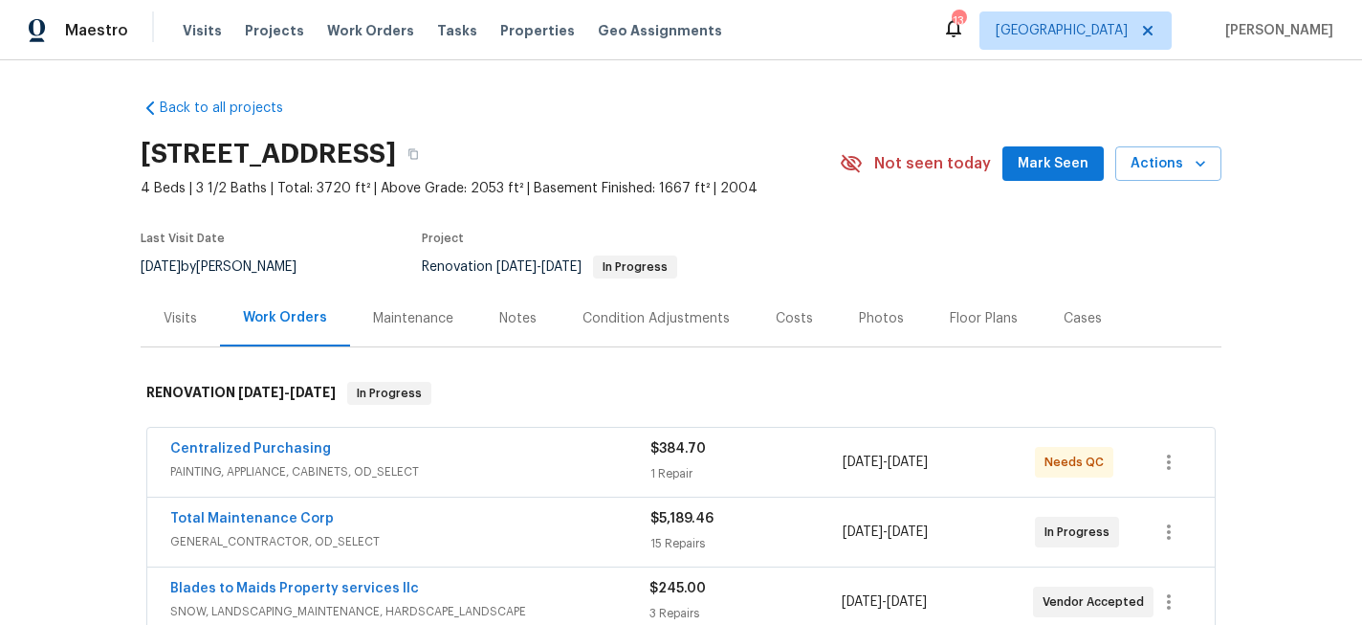
click at [882, 319] on div "Photos" at bounding box center [881, 318] width 45 height 19
